Goal: Task Accomplishment & Management: Complete application form

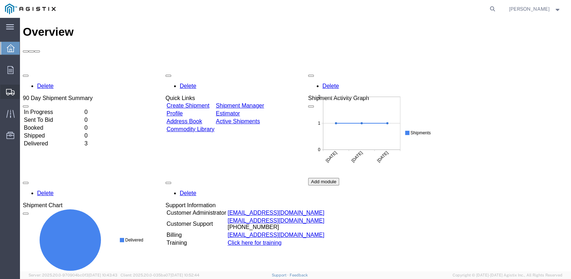
click at [0, 0] on span "Create Shipment" at bounding box center [0, 0] width 0 height 0
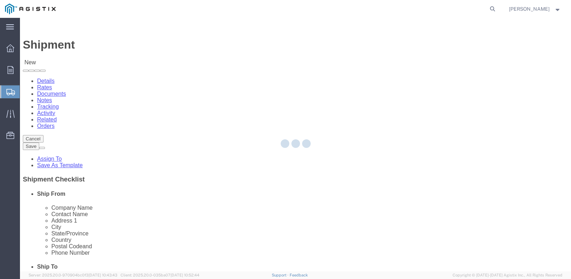
select select
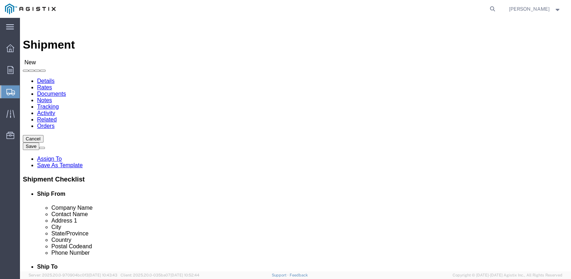
click select "Select PG&E Wesco Distribution Inc"
select select "9596"
click select "Select PG&E Wesco Distribution Inc"
select select
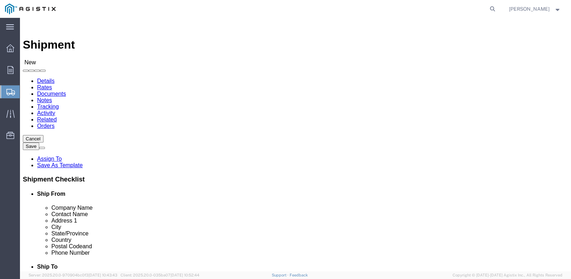
click select "Select All Others [GEOGRAPHIC_DATA] [GEOGRAPHIC_DATA] [GEOGRAPHIC_DATA] [GEOGRA…"
select select "19740"
click select "Select All Others [GEOGRAPHIC_DATA] [GEOGRAPHIC_DATA] [GEOGRAPHIC_DATA] [GEOGRA…"
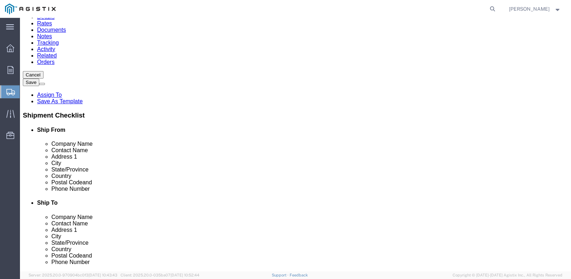
scroll to position [71, 0]
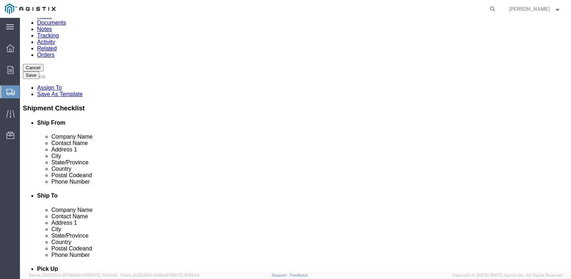
type input "f"
type input "fremont"
select select "19740"
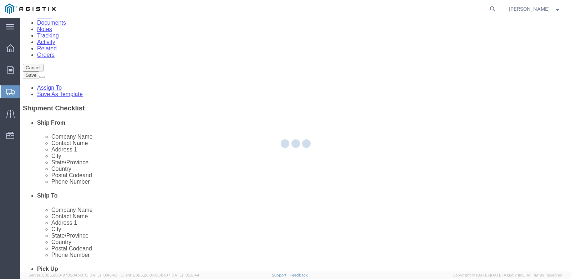
select select "CA"
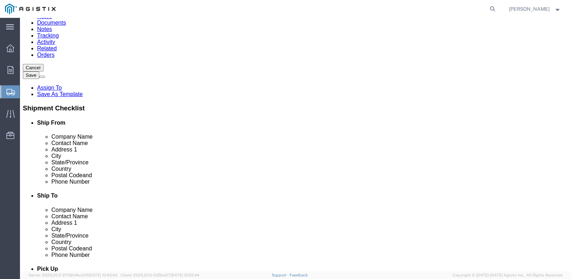
select select "MYPROFILE"
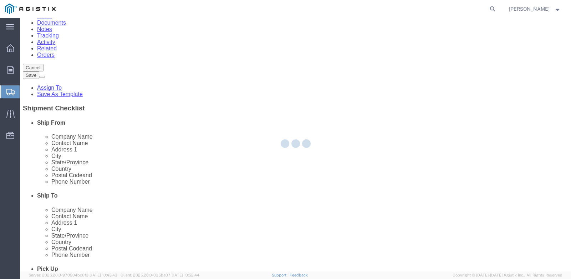
select select "CA"
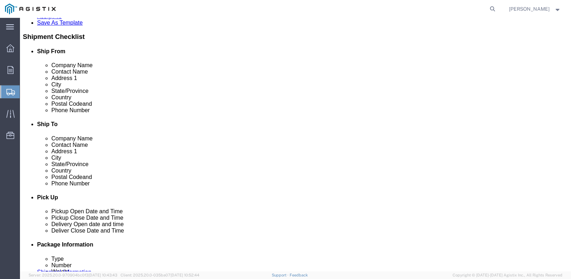
scroll to position [178, 0]
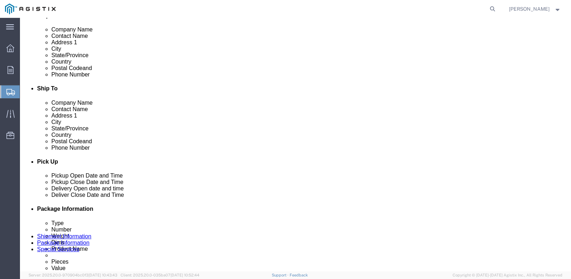
click input "text"
type input "415"
click input "text"
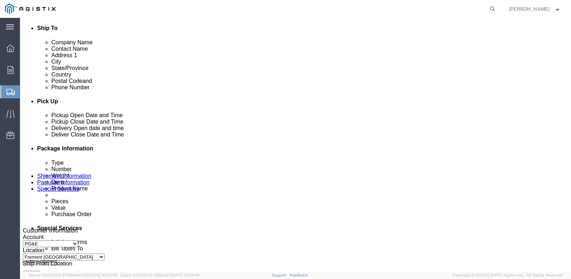
scroll to position [285, 0]
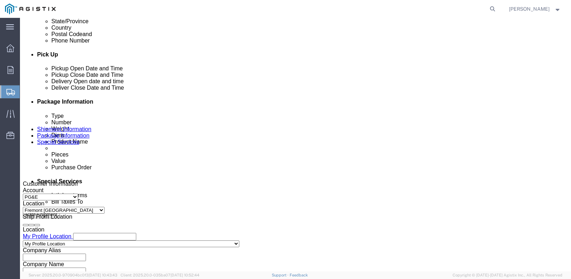
type input "18007435000"
click icon
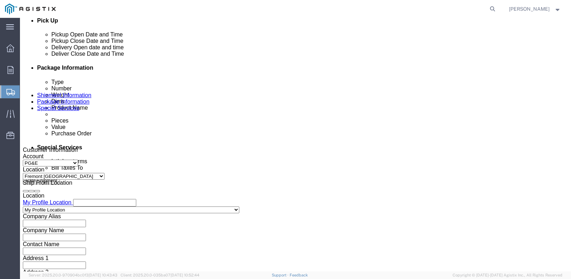
scroll to position [317, 0]
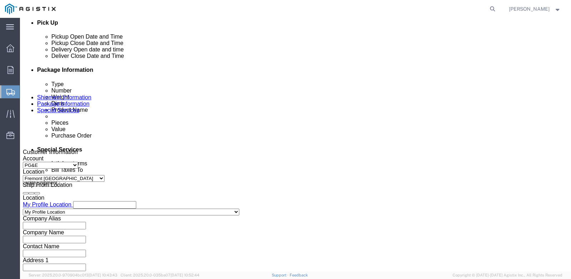
click input "text"
paste input "3501423668"
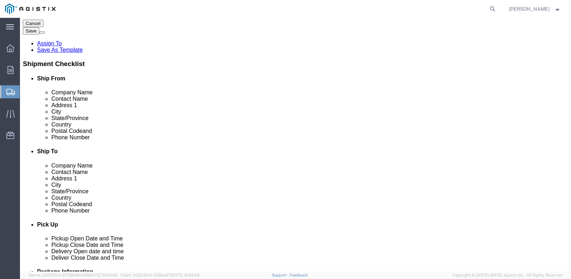
scroll to position [103, 0]
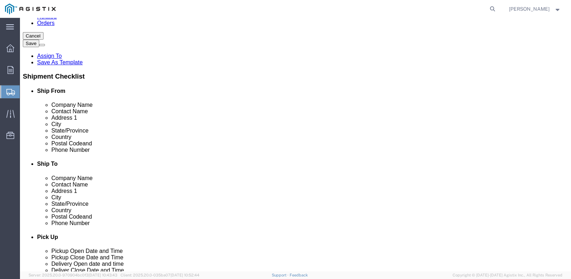
type input "3501423668"
click input "text"
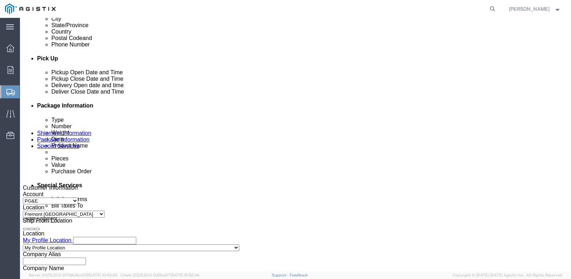
scroll to position [317, 0]
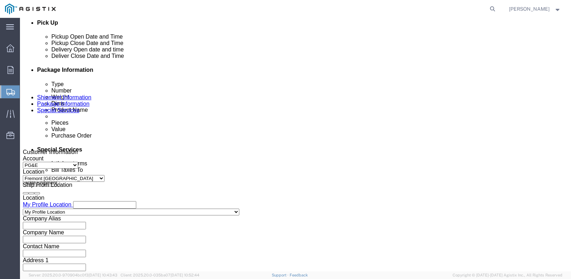
type input "Wharehouse Recieving"
click div "[DATE] 11:00 AM"
type input "8:00 AM"
click button "Apply"
click div "[DATE] 12:00 PM"
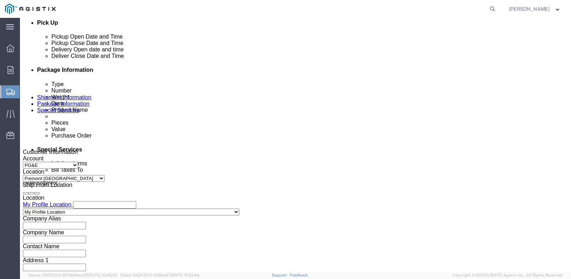
type input "4:00 PM"
click button "Apply"
click div
click input "5:00 PM"
click input "9:00 PM"
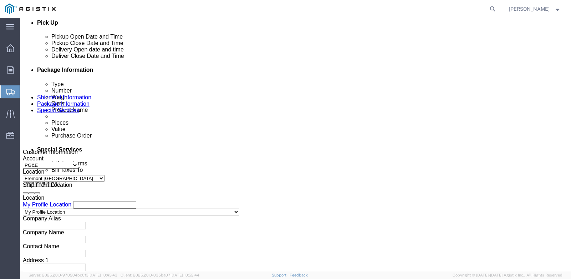
type input "9:00 am"
click button "Apply"
click icon
click div
click input "3:00 AM"
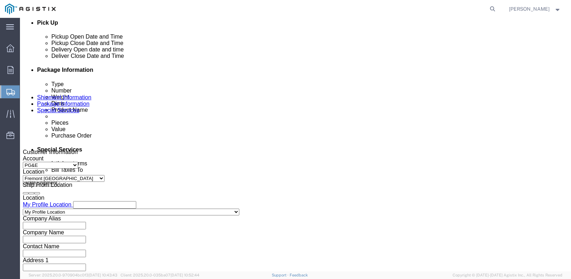
type input "3:00 pm"
click button "Apply"
click div "[DATE] 8:00 AM"
click button "Apply"
click div "[DATE] 9:00 AM"
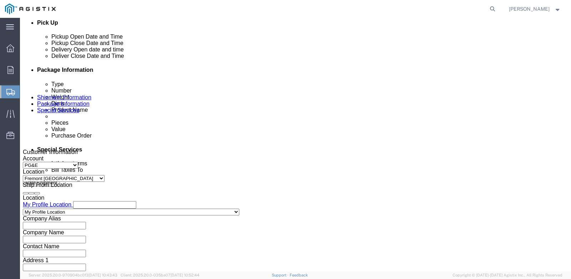
click input "4:00 AM"
type input "4:00 pm"
click button "Apply"
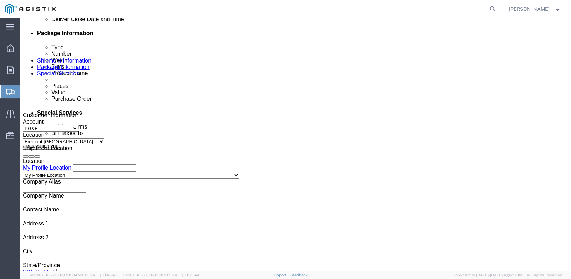
scroll to position [424, 0]
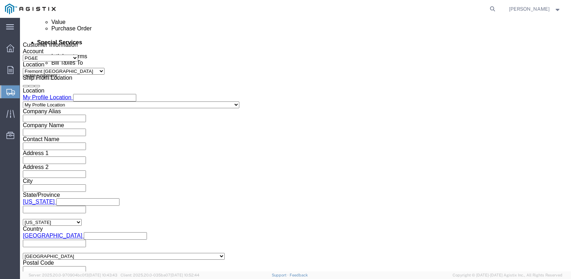
click button "Continue"
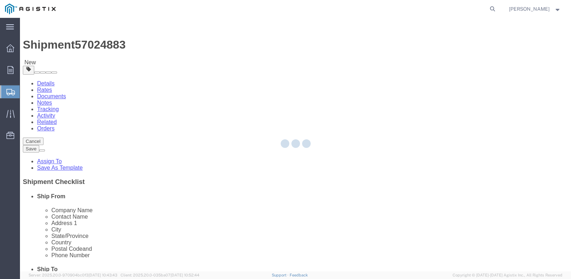
select select "CBOX"
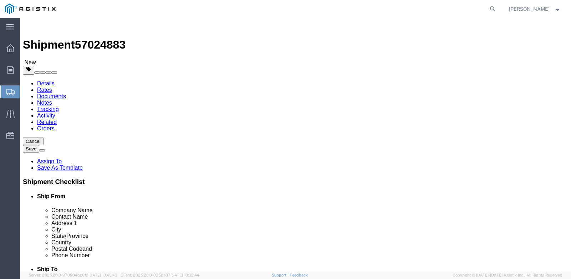
click span "button"
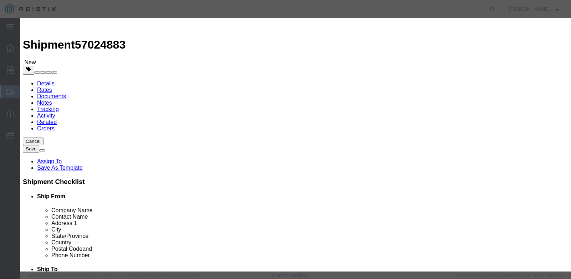
click input "text"
paste input "FL8 [PERSON_NAME] FIBERLITE BX"
type input "FL8 [PERSON_NAME] FIBERLITE BX"
click input "0"
click select "Select Bag Barrels 100Board Feet Bottle Box Blister Pack Carats Can Capsule Car…"
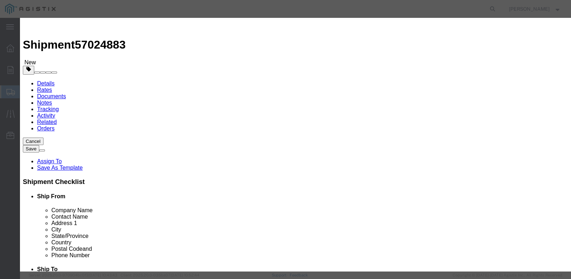
drag, startPoint x: 168, startPoint y: 69, endPoint x: 134, endPoint y: 69, distance: 34.6
click div "Pieces Number of pieces inside all the packages 0257 Select Bag Barrels 100Boar…"
type input "257"
click input "text"
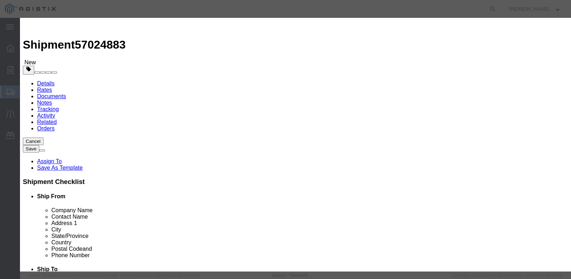
type input "14,515"
click select "Select 50 55 60 65 70 85 92.5 100 125 175 250 300 400"
select select "55"
click select "Select 50 55 60 65 70 85 92.5 100 125 175 250 300 400"
click button "Save & Close"
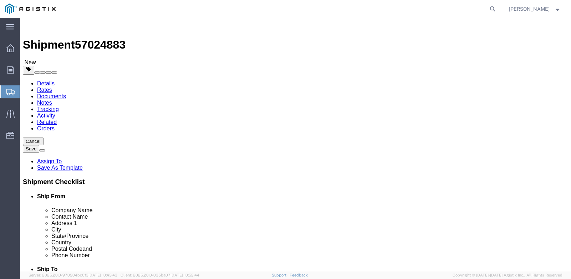
click select "Select Bulk Bundle(s) Cardboard Box(es) Carton(s) Crate(s) Drum(s) (Fiberboard)…"
select select "PSNS"
click select "Select Bulk Bundle(s) Cardboard Box(es) Carton(s) Crate(s) Drum(s) (Fiberboard)…"
click input "1"
type input "4"
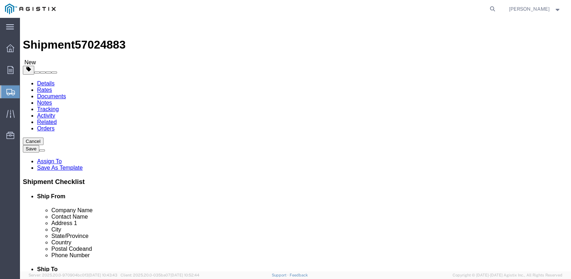
click input "text"
type input "42"
click input "text"
type input "42"
click input "text"
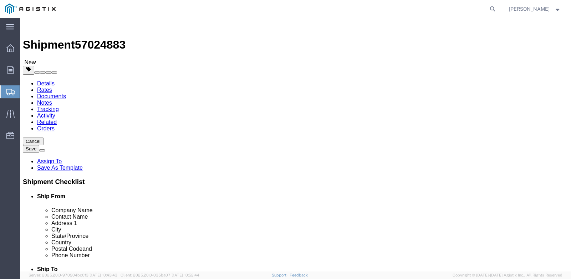
type input "3"
drag, startPoint x: 94, startPoint y: 192, endPoint x: 71, endPoint y: 192, distance: 22.5
click div "Weight 0.00 Select kgs lbs Ship. t°"
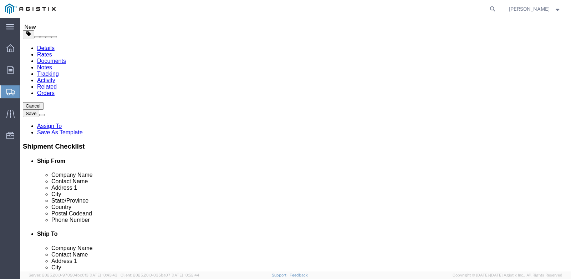
scroll to position [65, 0]
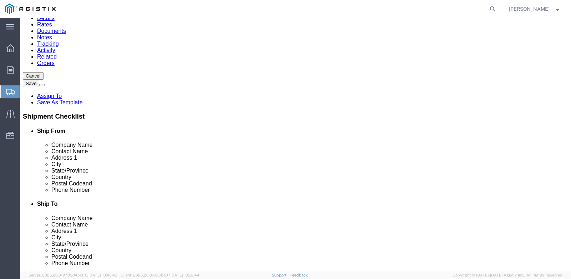
type input "2299"
click button "Continue"
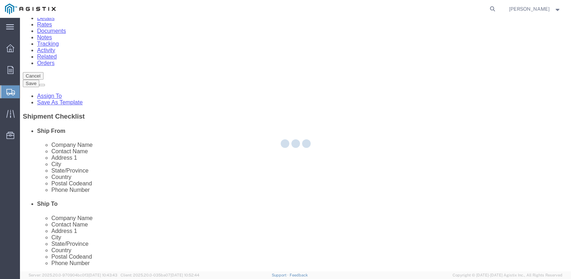
scroll to position [420, 0]
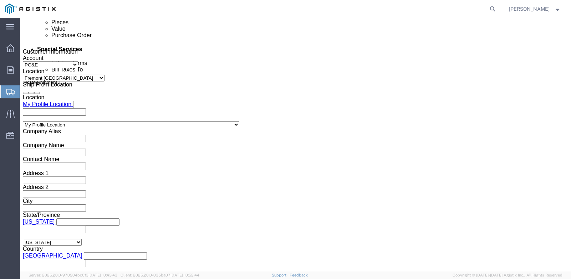
click button "Rate Shipment"
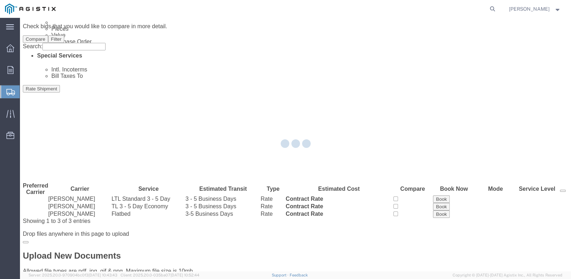
scroll to position [0, 0]
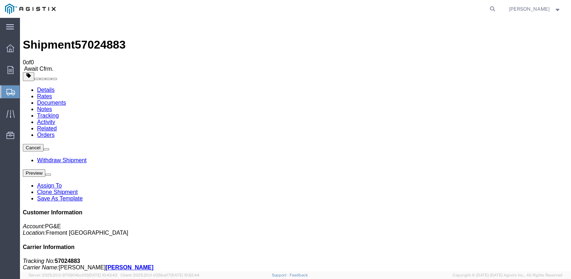
click at [544, 10] on span "[PERSON_NAME]" at bounding box center [529, 9] width 41 height 8
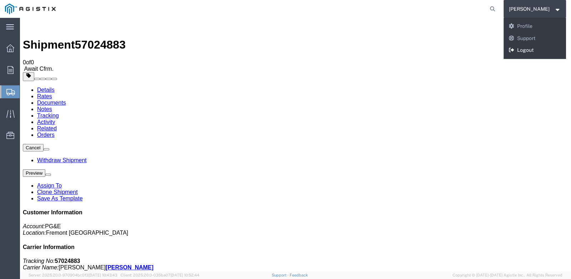
drag, startPoint x: 523, startPoint y: 50, endPoint x: 512, endPoint y: 46, distance: 11.6
click at [523, 50] on link "Logout" at bounding box center [535, 50] width 63 height 12
